Goal: Obtain resource: Download file/media

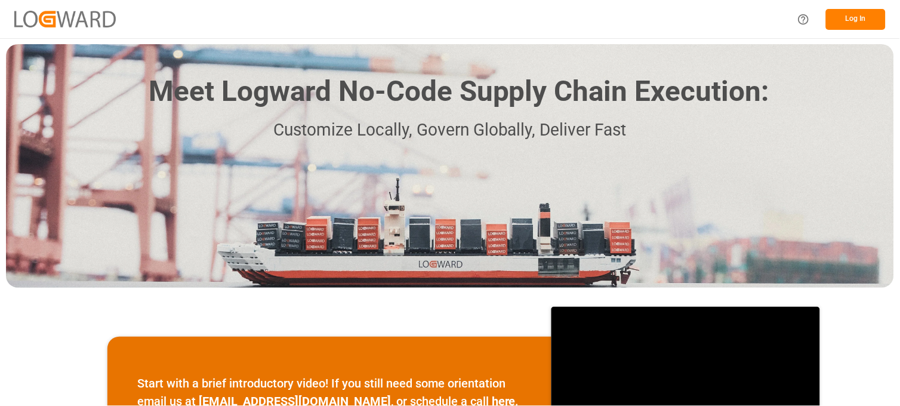
click at [864, 16] on button "Log In" at bounding box center [856, 19] width 60 height 21
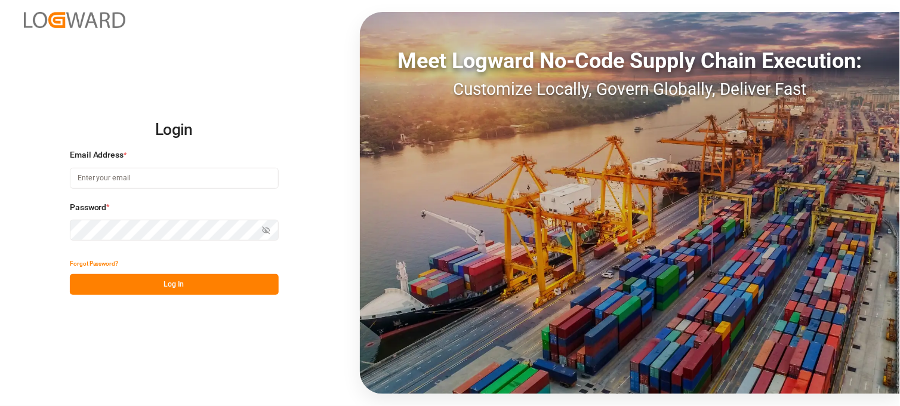
type input "[PERSON_NAME][EMAIL_ADDRESS][DOMAIN_NAME]"
click at [128, 289] on button "Log In" at bounding box center [174, 284] width 209 height 21
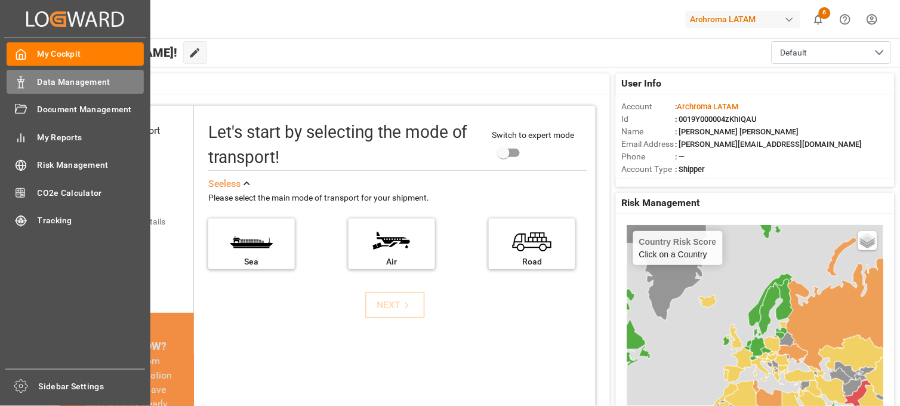
click at [61, 81] on span "Data Management" at bounding box center [91, 82] width 107 height 13
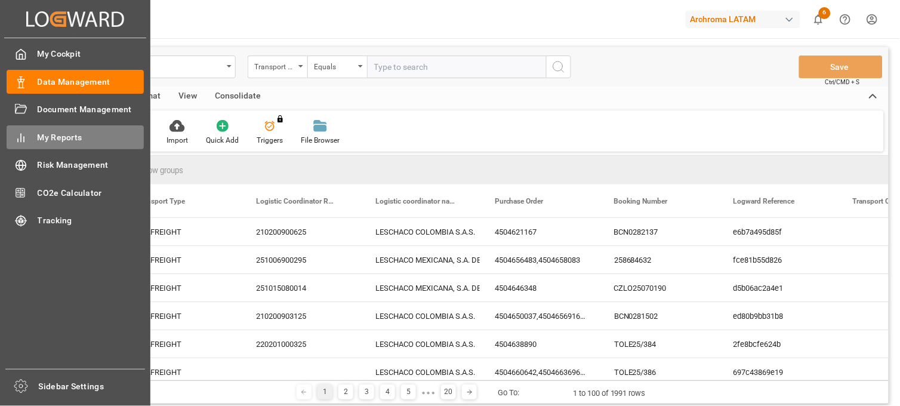
click at [67, 135] on span "My Reports" at bounding box center [91, 137] width 107 height 13
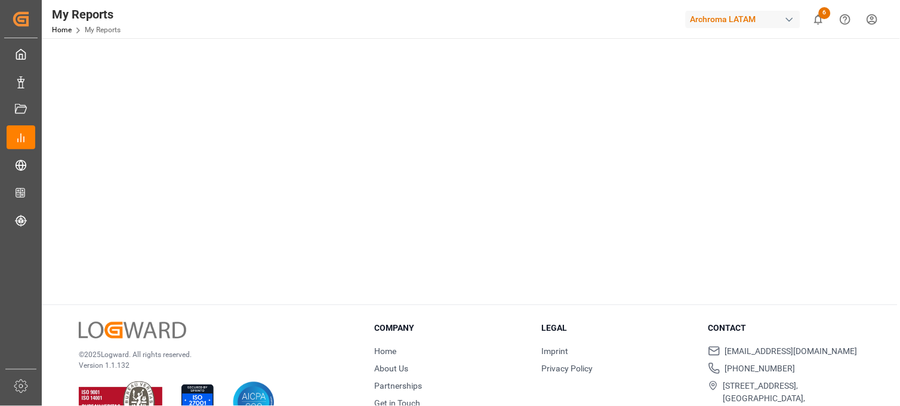
scroll to position [331, 0]
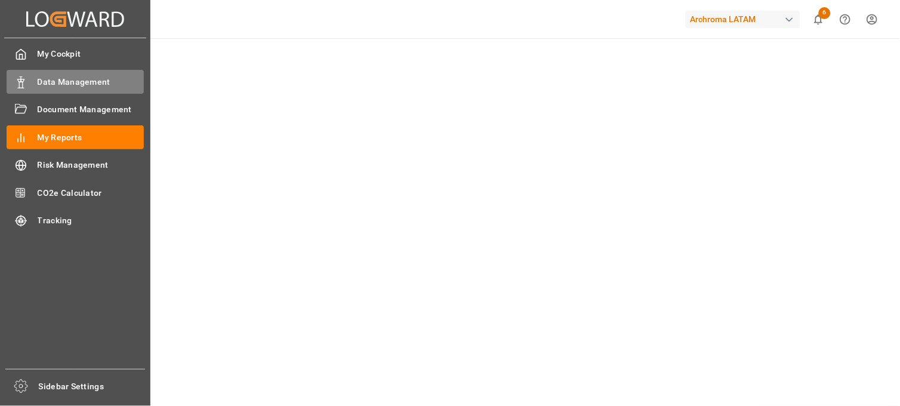
click at [84, 79] on span "Data Management" at bounding box center [91, 82] width 107 height 13
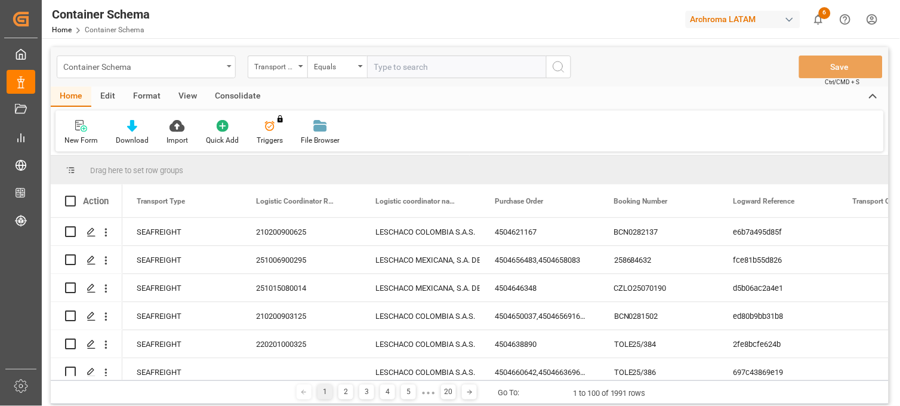
click at [228, 68] on div "Container Schema" at bounding box center [146, 67] width 179 height 23
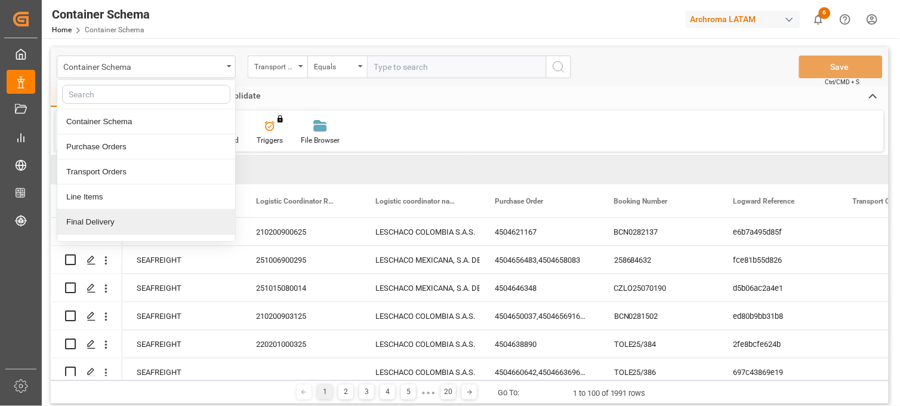
click at [114, 220] on div "Final Delivery" at bounding box center [146, 222] width 178 height 25
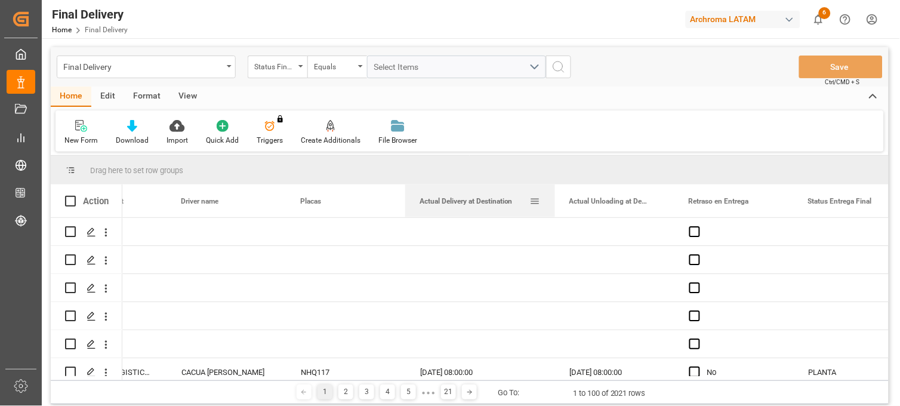
drag, startPoint x: 522, startPoint y: 192, endPoint x: 552, endPoint y: 188, distance: 30.7
click at [553, 188] on div at bounding box center [555, 200] width 5 height 33
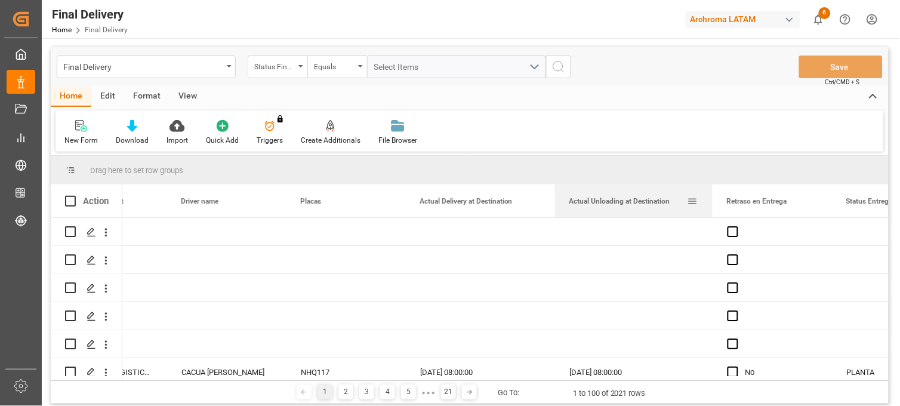
drag, startPoint x: 673, startPoint y: 189, endPoint x: 704, endPoint y: 192, distance: 31.8
click at [710, 189] on div at bounding box center [712, 200] width 5 height 33
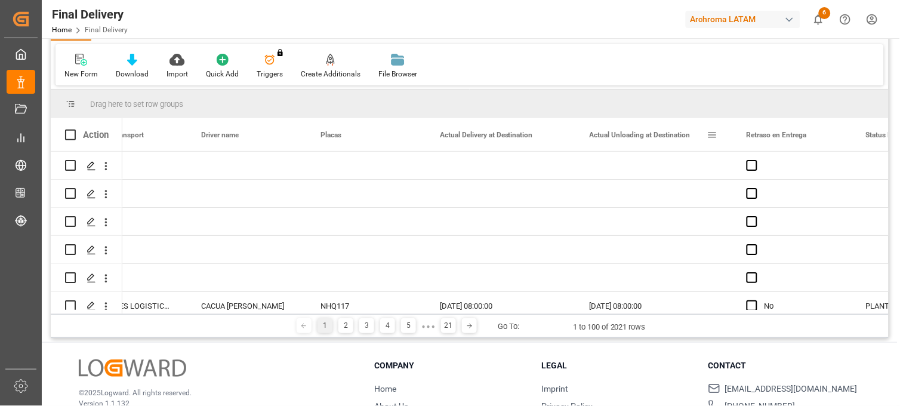
click at [713, 135] on span at bounding box center [712, 135] width 11 height 11
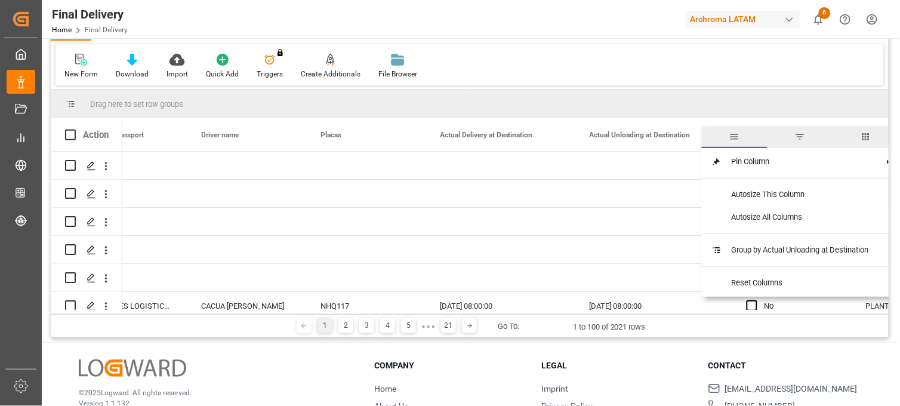
click at [801, 136] on span "filter" at bounding box center [800, 136] width 11 height 11
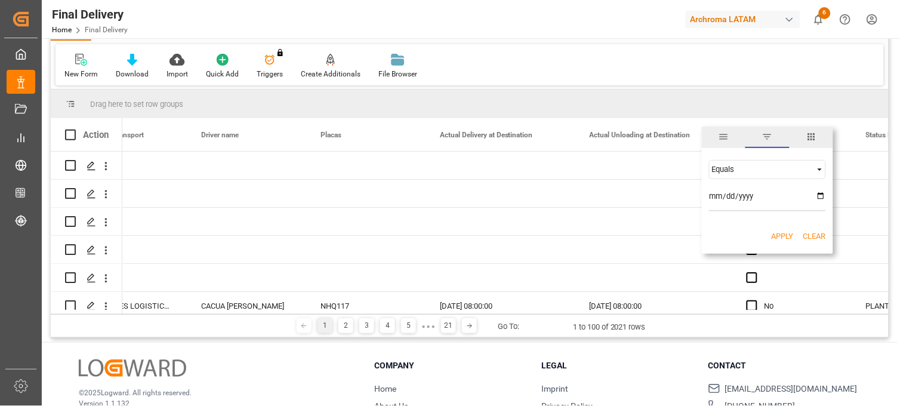
click at [818, 168] on span "Filtering operator" at bounding box center [820, 169] width 11 height 11
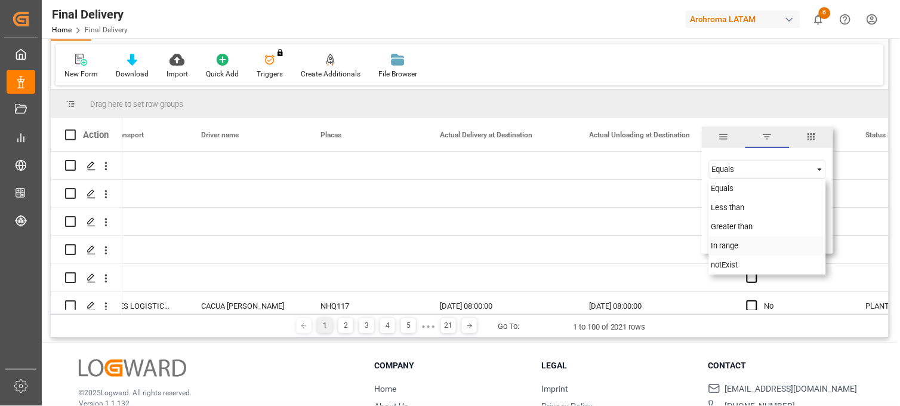
click at [725, 242] on span "In range" at bounding box center [725, 245] width 27 height 9
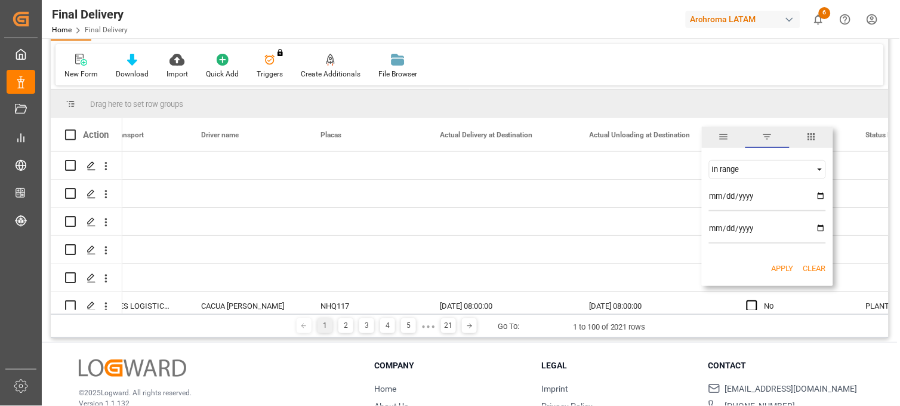
click at [819, 195] on input "date" at bounding box center [767, 199] width 117 height 24
type input "[DATE]"
click at [820, 230] on input "date" at bounding box center [767, 232] width 117 height 24
type input "[DATE]"
click at [783, 266] on button "Apply" at bounding box center [783, 269] width 22 height 12
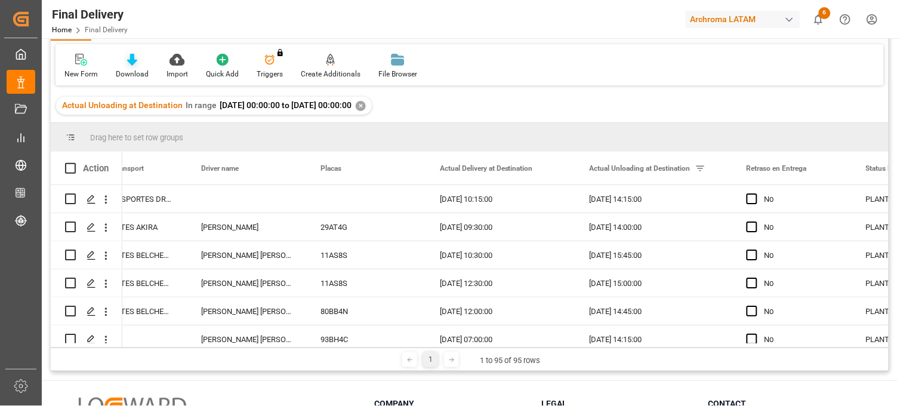
click at [127, 64] on icon at bounding box center [132, 60] width 10 height 12
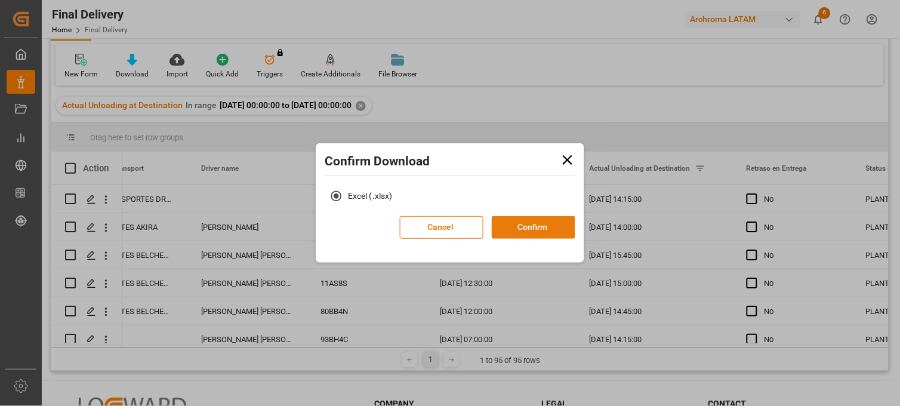
click at [528, 230] on button "Confirm" at bounding box center [534, 227] width 84 height 23
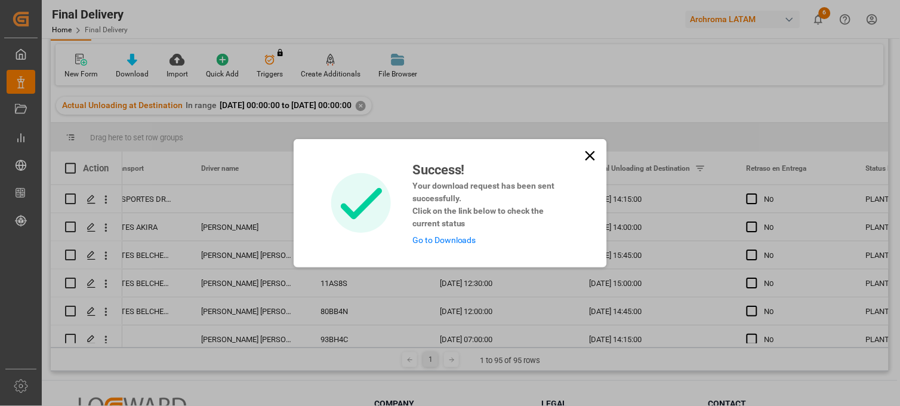
click at [451, 239] on link "Go to Downloads" at bounding box center [445, 240] width 64 height 10
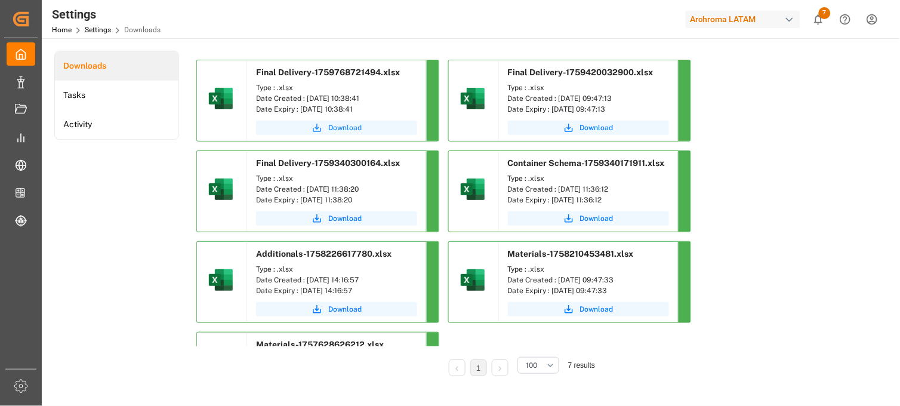
click at [346, 128] on span "Download" at bounding box center [344, 127] width 33 height 11
